Goal: Information Seeking & Learning: Learn about a topic

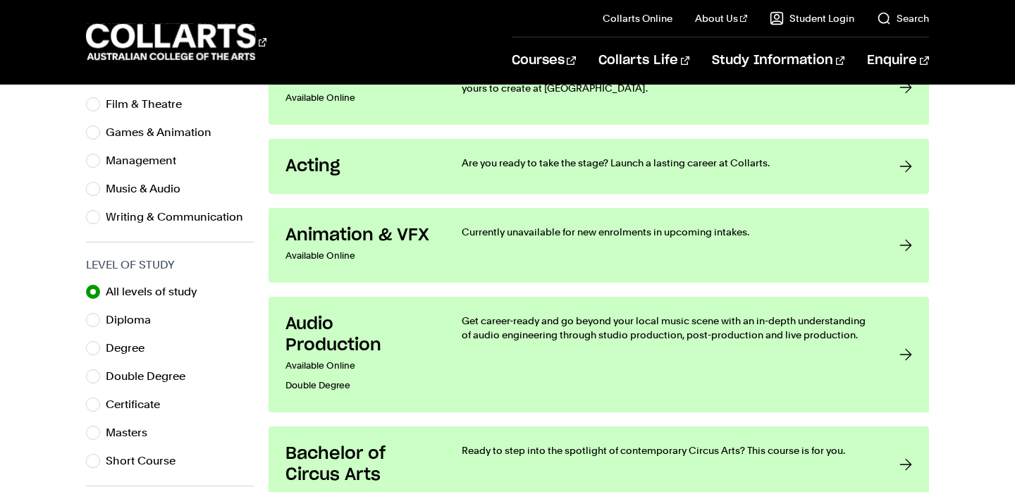
scroll to position [555, 0]
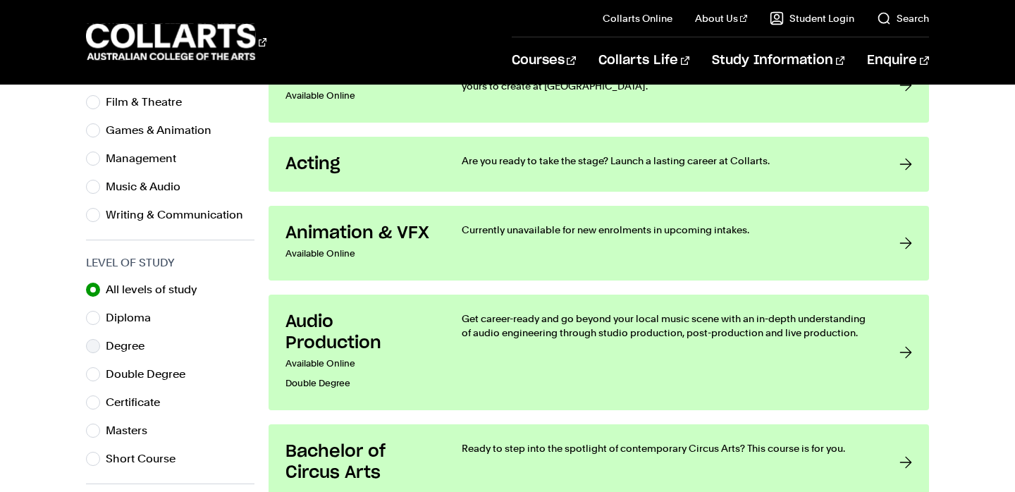
click at [121, 351] on label "Degree" at bounding box center [131, 346] width 50 height 20
click at [100, 351] on input "Degree" at bounding box center [93, 346] width 14 height 14
radio input "true"
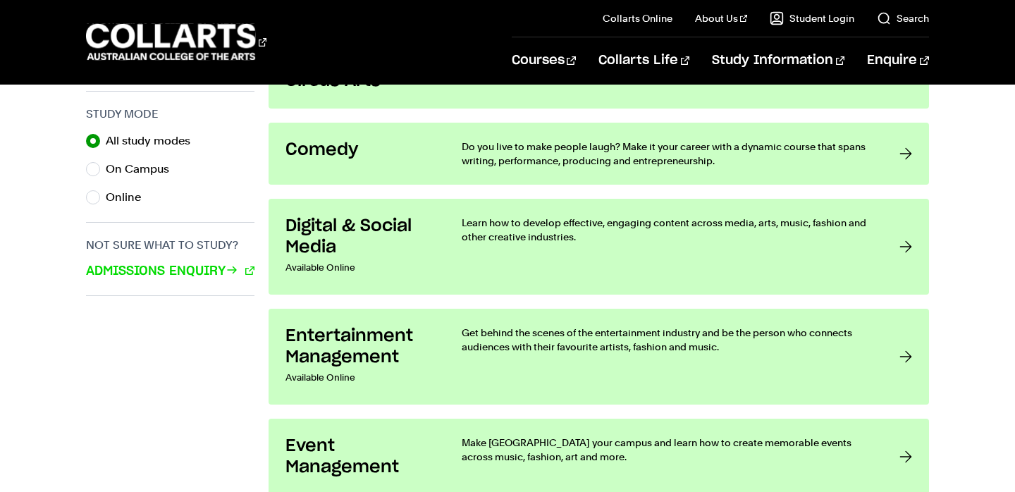
scroll to position [948, 0]
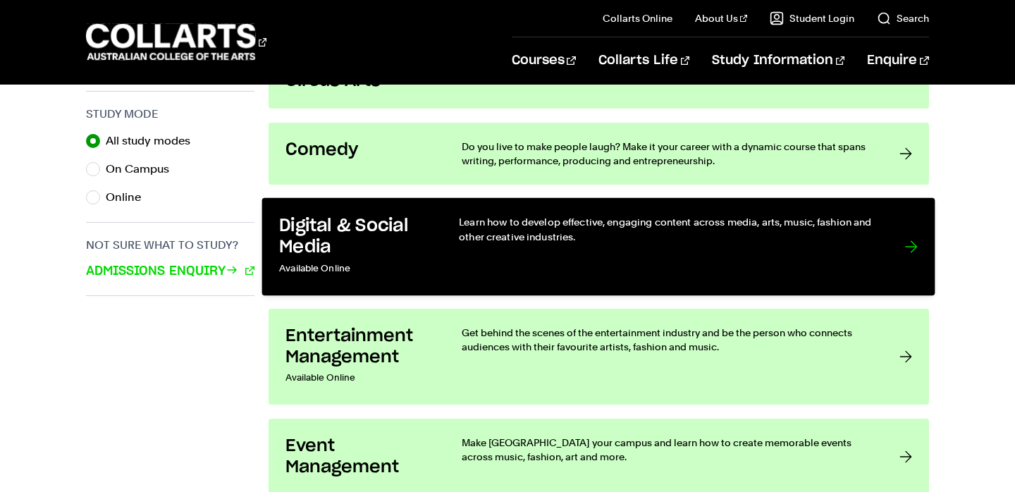
click at [338, 266] on p "Available Online" at bounding box center [355, 269] width 151 height 20
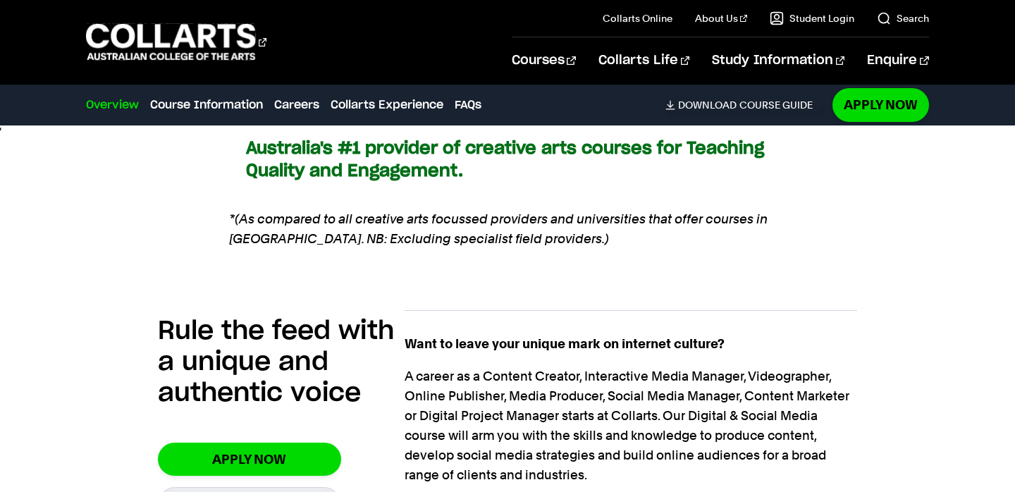
scroll to position [817, 0]
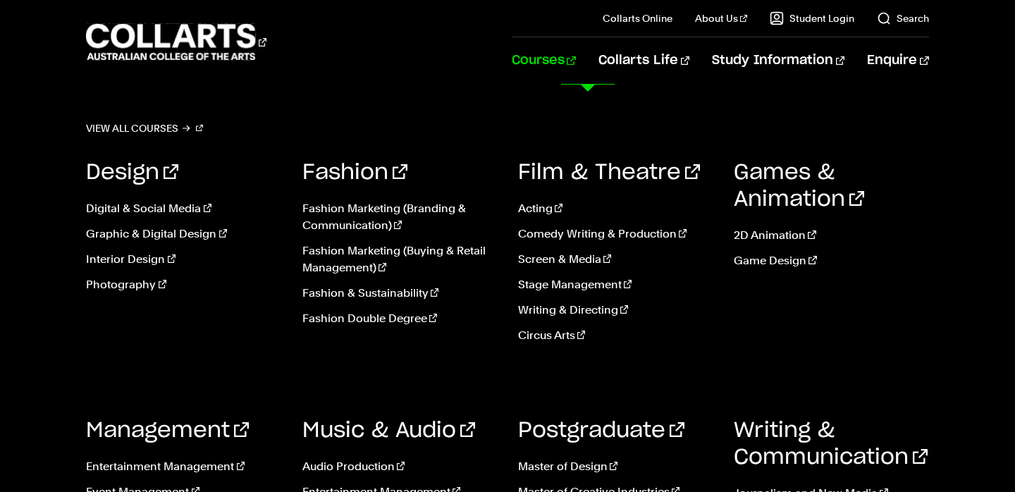
click at [576, 58] on link "Courses" at bounding box center [544, 60] width 64 height 47
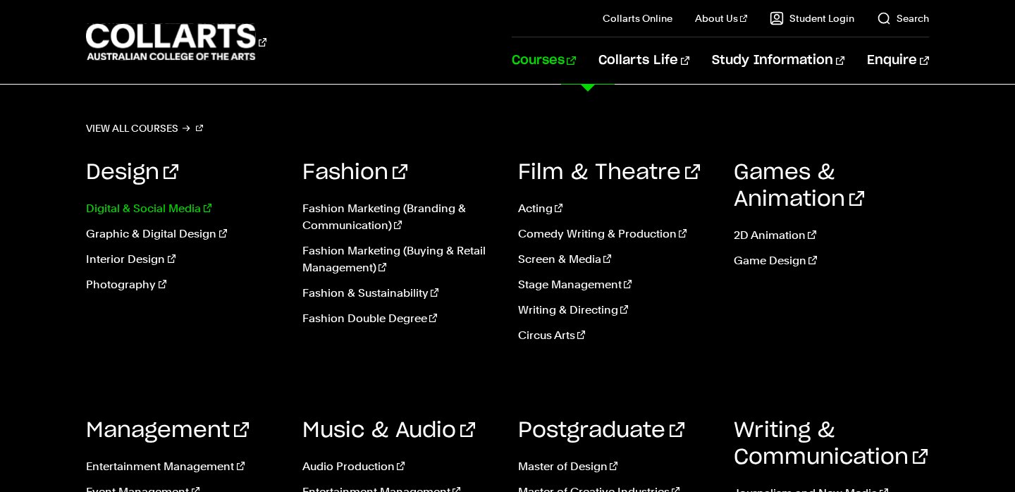
click at [144, 209] on link "Digital & Social Media" at bounding box center [183, 208] width 194 height 17
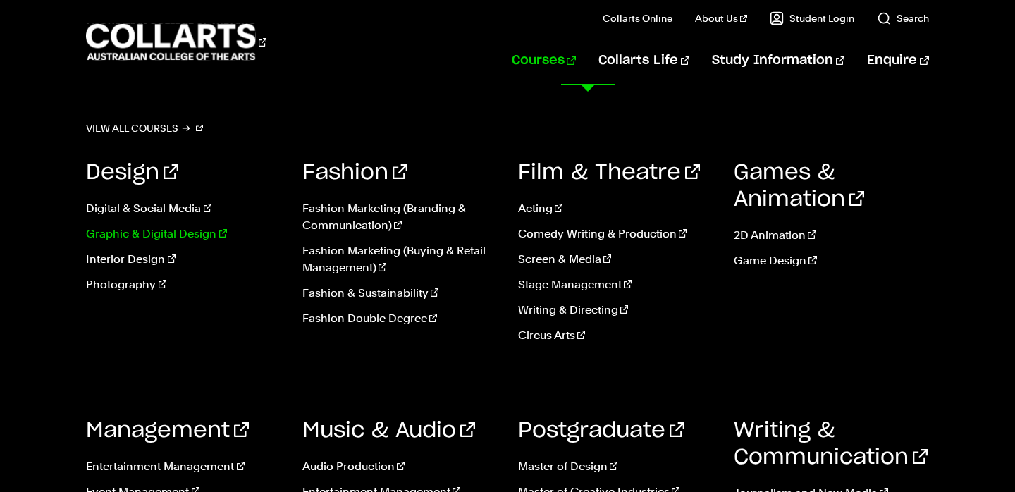
click at [137, 234] on link "Graphic & Digital Design" at bounding box center [183, 233] width 194 height 17
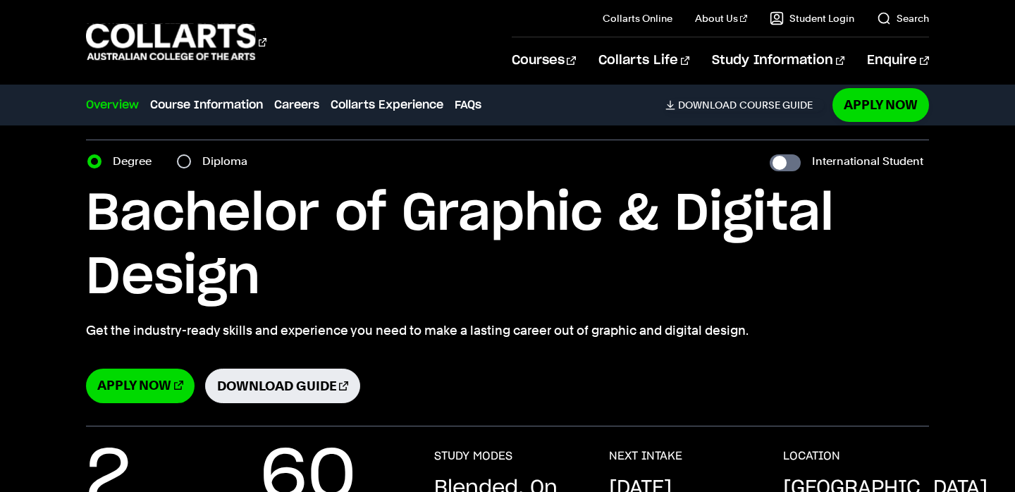
scroll to position [37, 0]
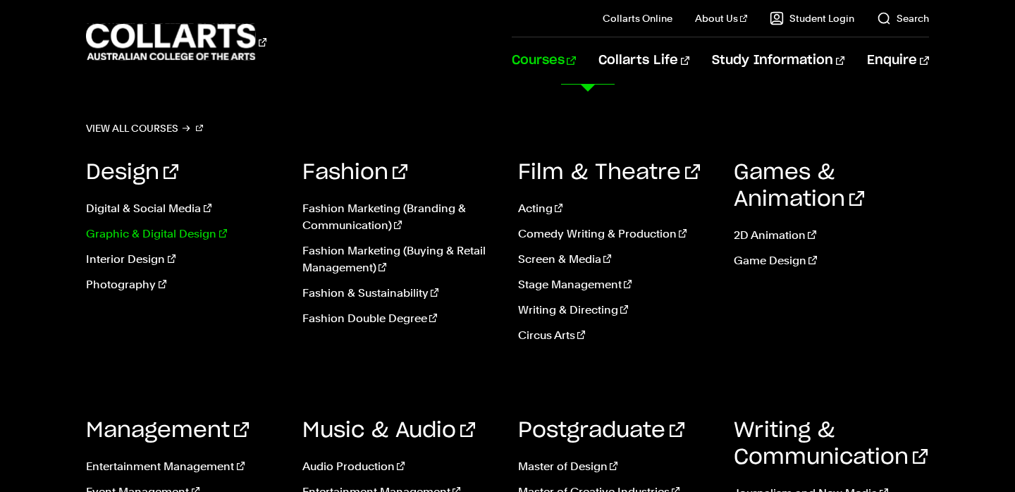
click at [163, 240] on link "Graphic & Digital Design" at bounding box center [183, 233] width 194 height 17
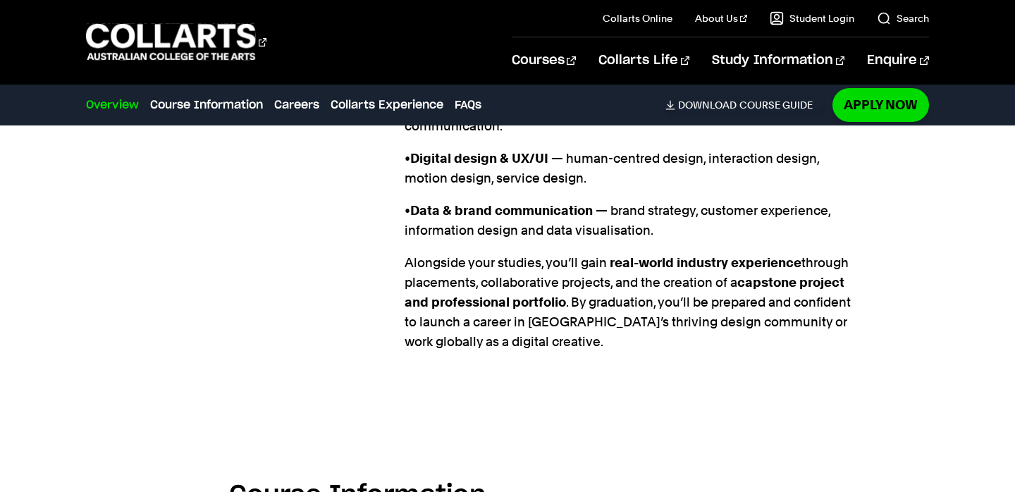
scroll to position [1371, 0]
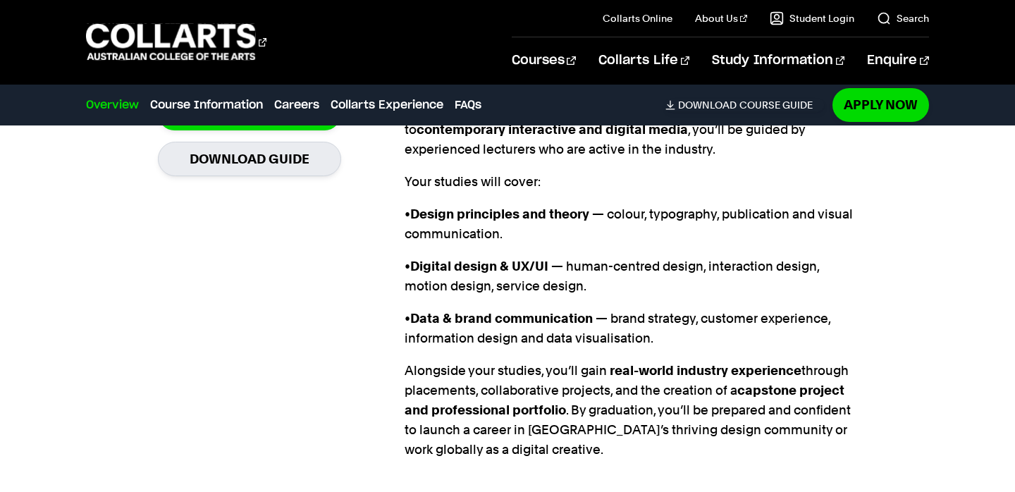
click at [464, 259] on strong "Digital design & UX/UI" at bounding box center [479, 266] width 138 height 15
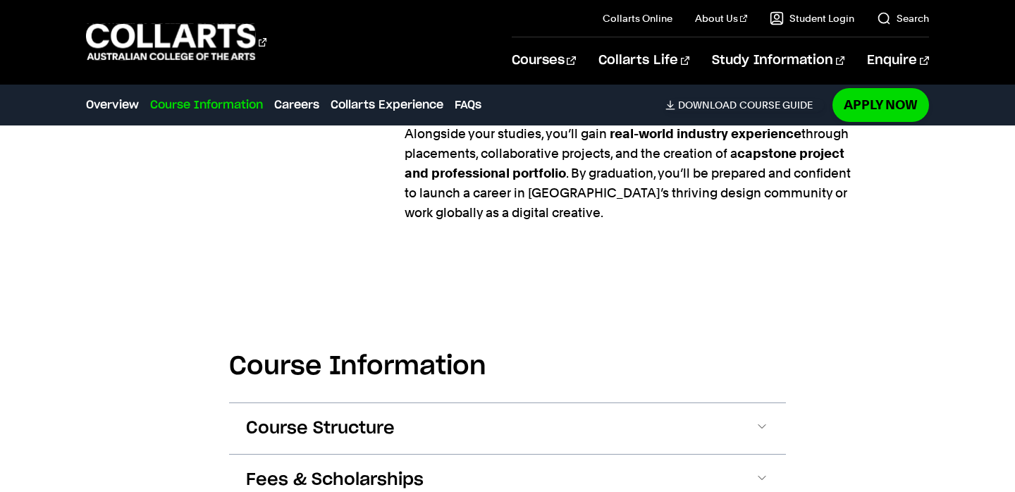
scroll to position [1618, 0]
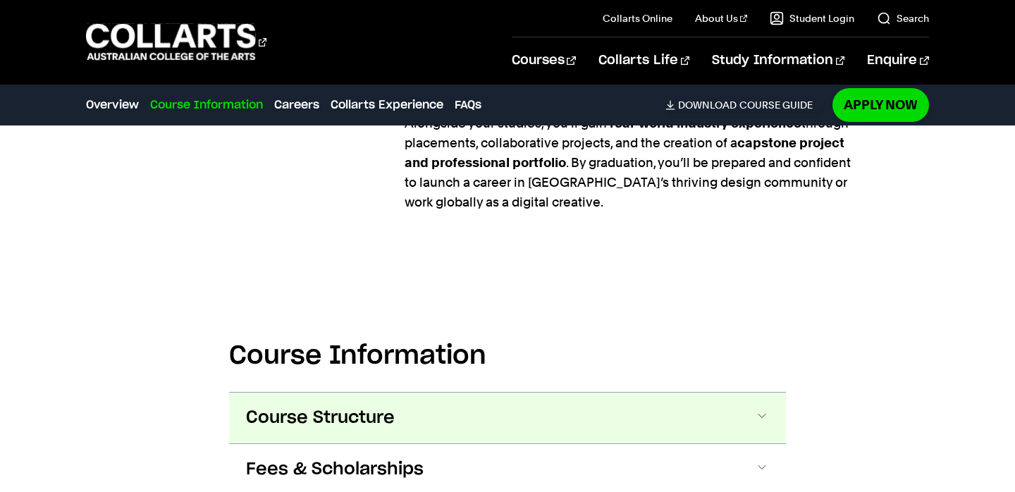
click at [752, 392] on button "Course Structure" at bounding box center [507, 417] width 557 height 51
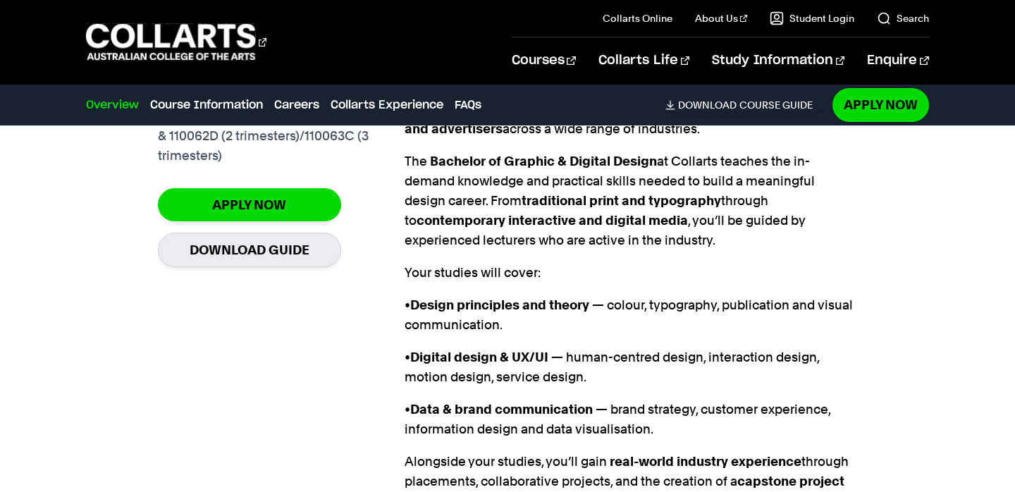
scroll to position [1258, 0]
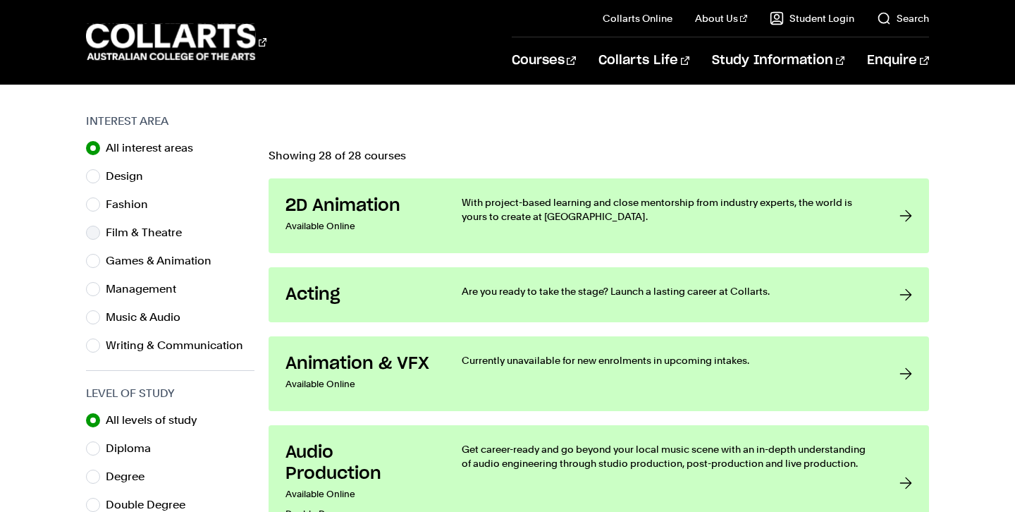
scroll to position [414, 0]
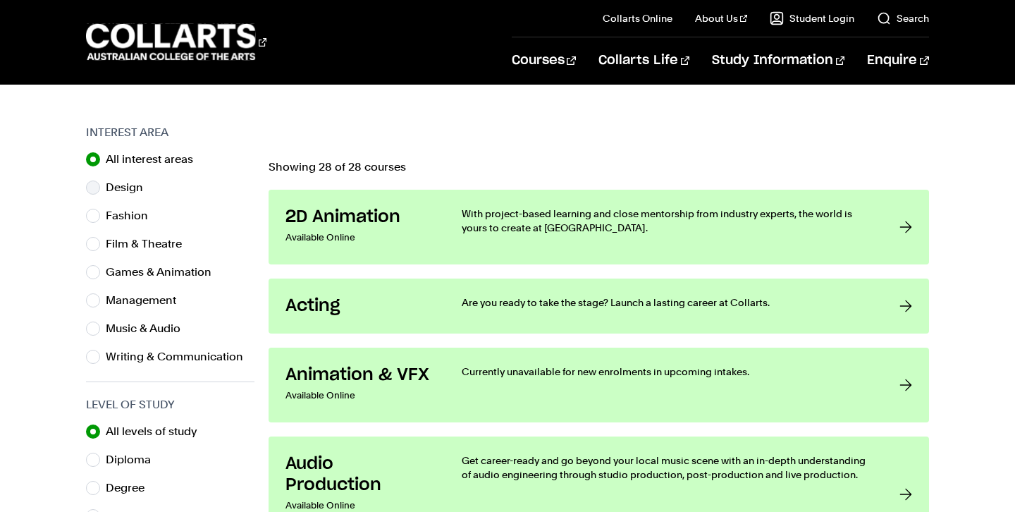
click at [134, 190] on label "Design" at bounding box center [130, 188] width 49 height 20
click at [100, 190] on input "Design" at bounding box center [93, 187] width 14 height 14
radio input "true"
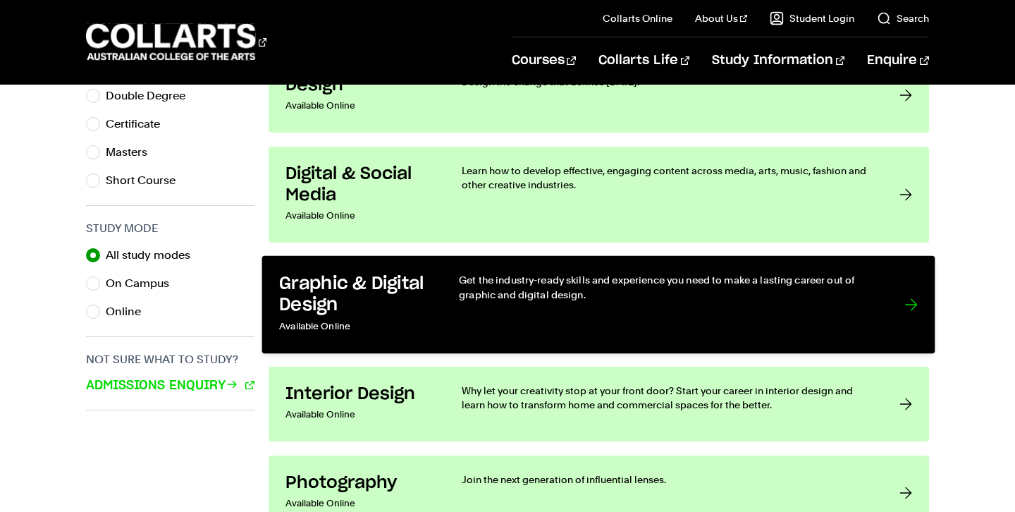
scroll to position [834, 0]
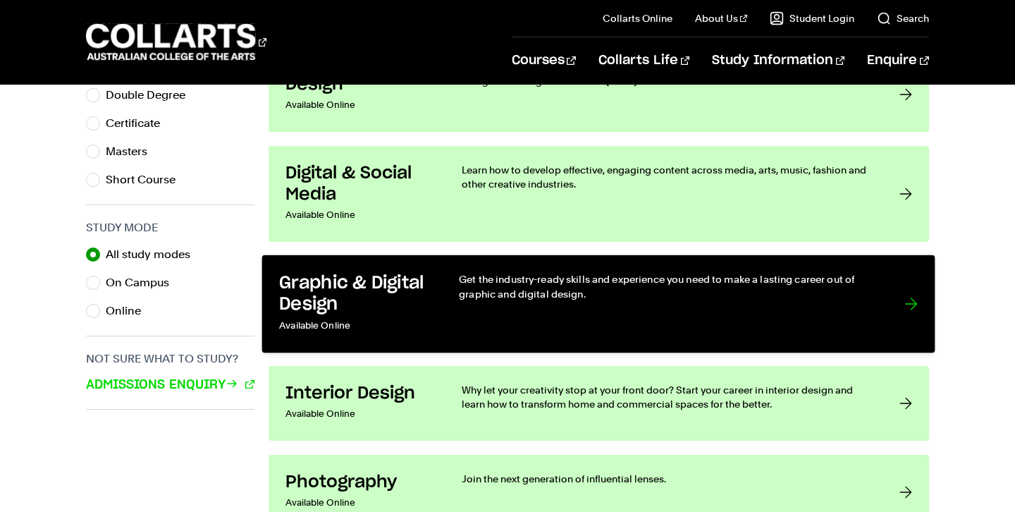
click at [431, 310] on link "Graphic & Digital Design Available Online Get the industry-ready skills and exp…" at bounding box center [598, 303] width 673 height 98
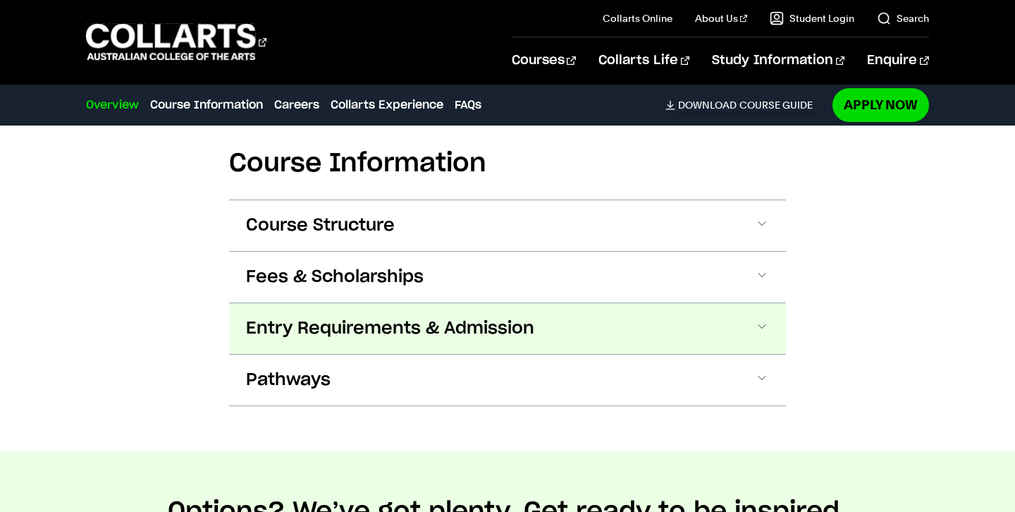
scroll to position [1663, 1]
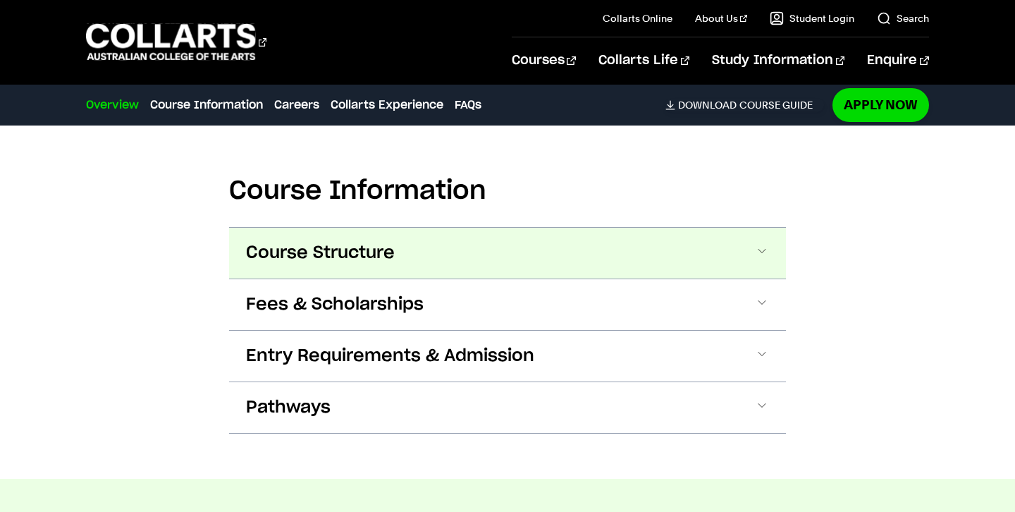
click at [312, 242] on span "Course Structure" at bounding box center [320, 253] width 149 height 23
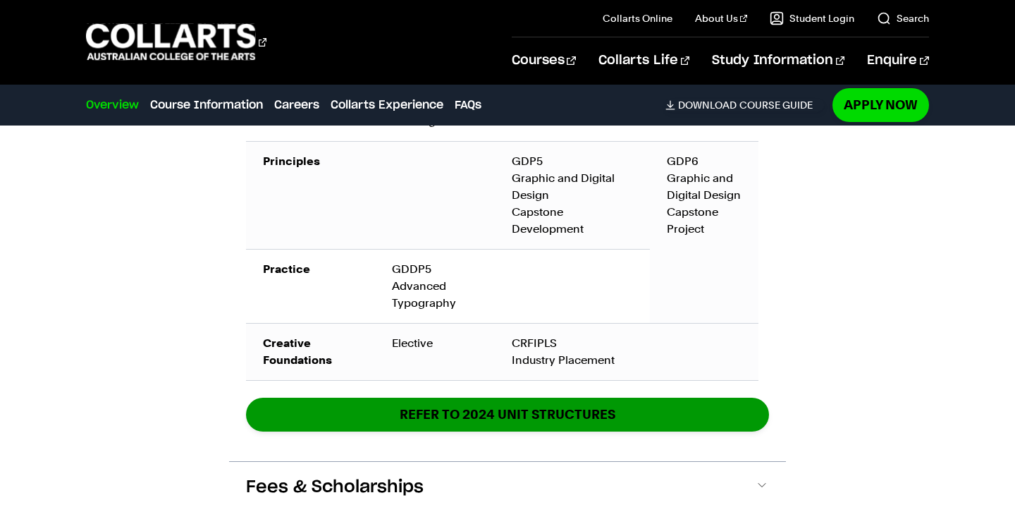
scroll to position [2992, 0]
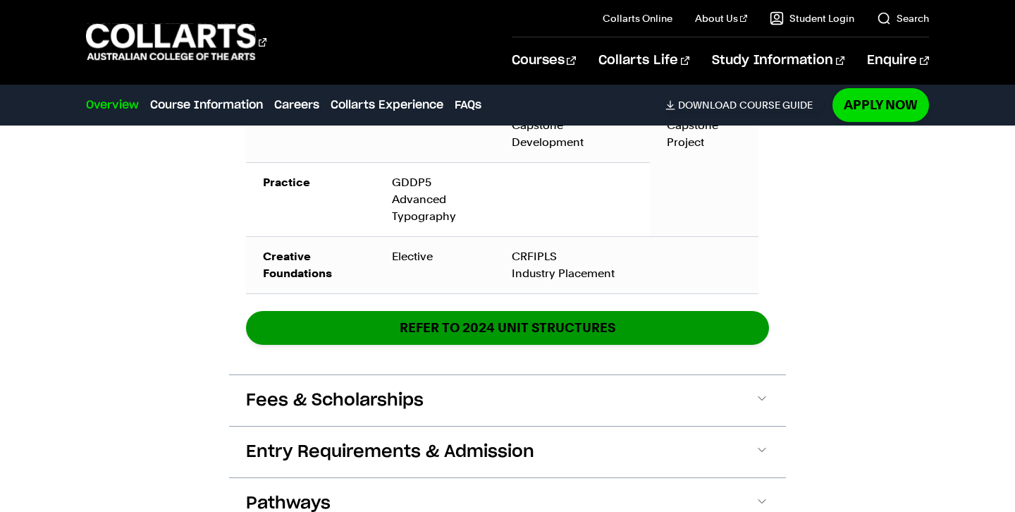
click at [502, 311] on link "REFER TO 2024 unit structures" at bounding box center [507, 327] width 523 height 33
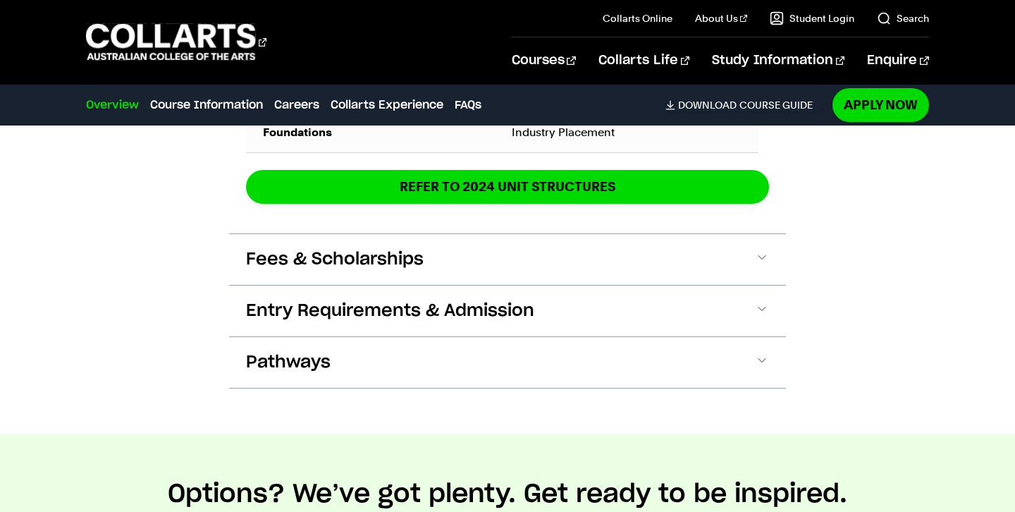
scroll to position [3118, 0]
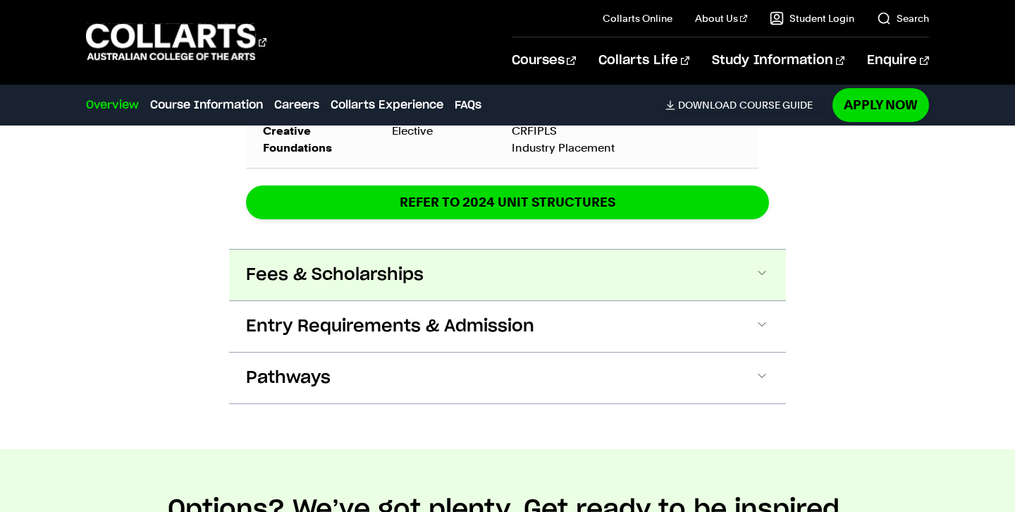
click at [768, 266] on span at bounding box center [762, 275] width 14 height 18
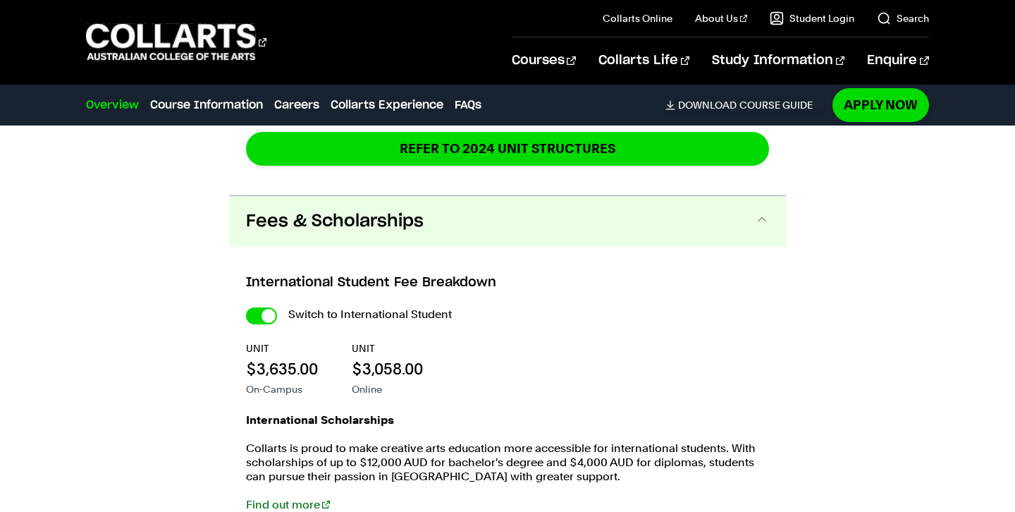
scroll to position [3171, 0]
click at [768, 212] on span at bounding box center [762, 221] width 14 height 18
